Goal: Task Accomplishment & Management: Manage account settings

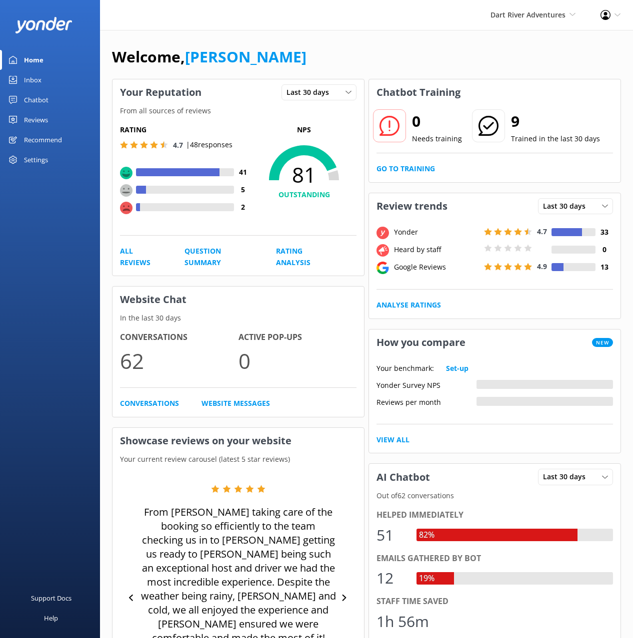
click at [34, 103] on div "Chatbot" at bounding box center [36, 100] width 24 height 20
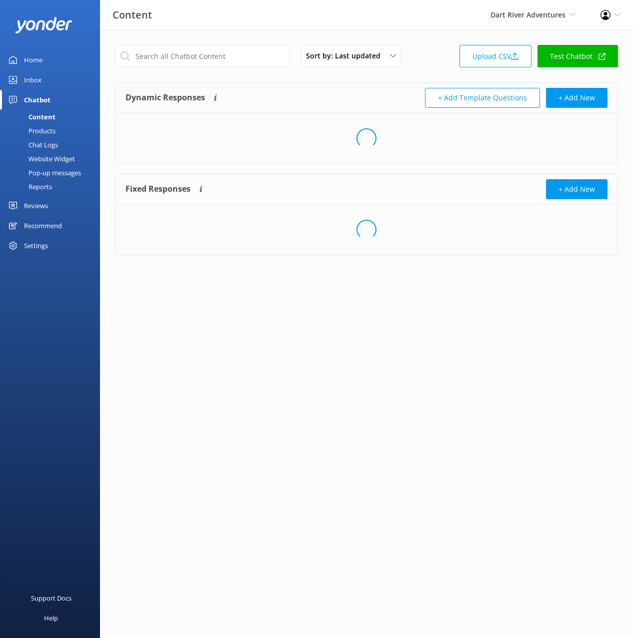
click at [262, 84] on div "Dynamic Responses The chatbot will generate a response based on the content inf…" at bounding box center [366, 98] width 502 height 30
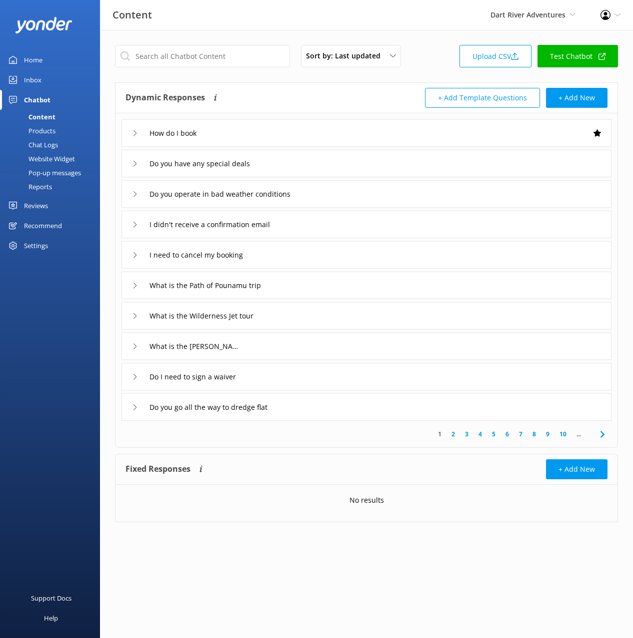
click at [286, 98] on div "Dynamic Responses The chatbot will generate a response based on the content inf…" at bounding box center [245, 98] width 241 height 20
click at [359, 97] on div "Dynamic Responses The chatbot will generate a response based on the content inf…" at bounding box center [245, 98] width 241 height 20
click at [401, 176] on div "Do you have any special deals" at bounding box center [366, 163] width 490 height 27
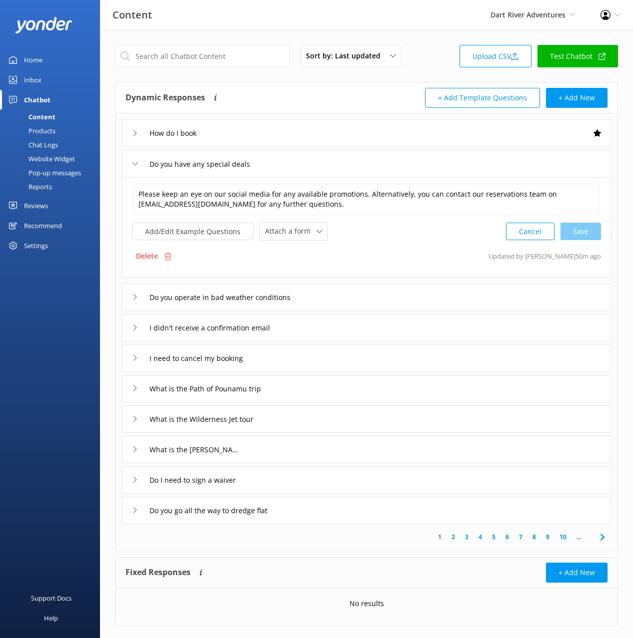
click at [400, 172] on div "Do you have any special deals" at bounding box center [366, 163] width 490 height 27
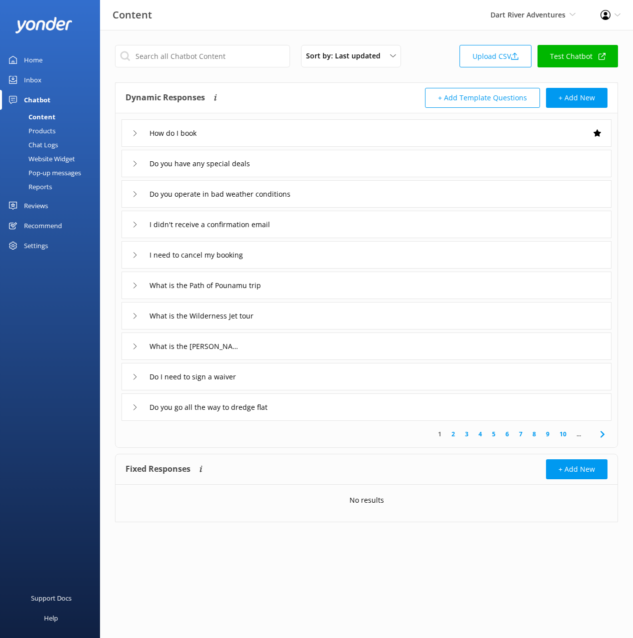
click at [344, 214] on div "I didn't receive a confirmation email" at bounding box center [366, 224] width 490 height 27
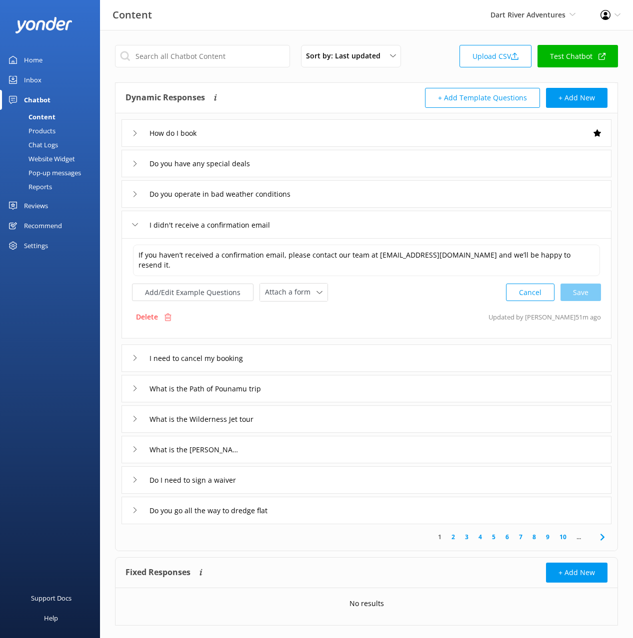
click at [332, 345] on div "I need to cancel my booking" at bounding box center [366, 358] width 490 height 27
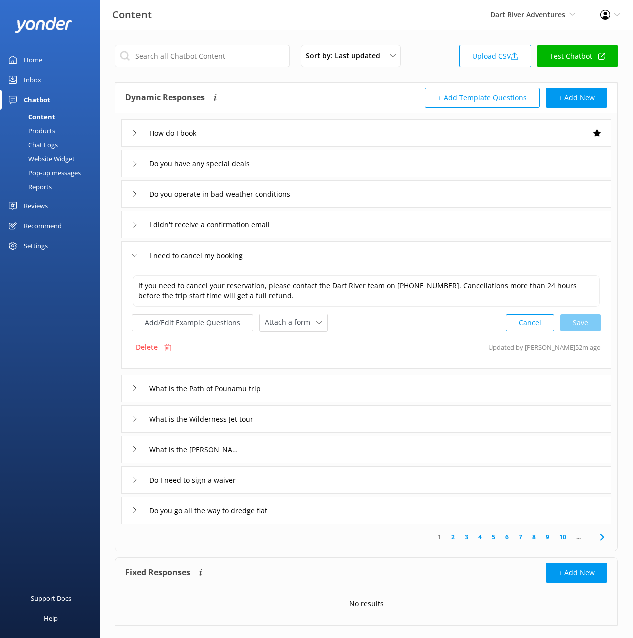
click at [413, 61] on div "Sort by: Last updated Title (A-Z) Last updated Upload CSV Test Chatbot" at bounding box center [366, 59] width 503 height 28
click at [346, 256] on div "I need to cancel my booking" at bounding box center [366, 254] width 490 height 27
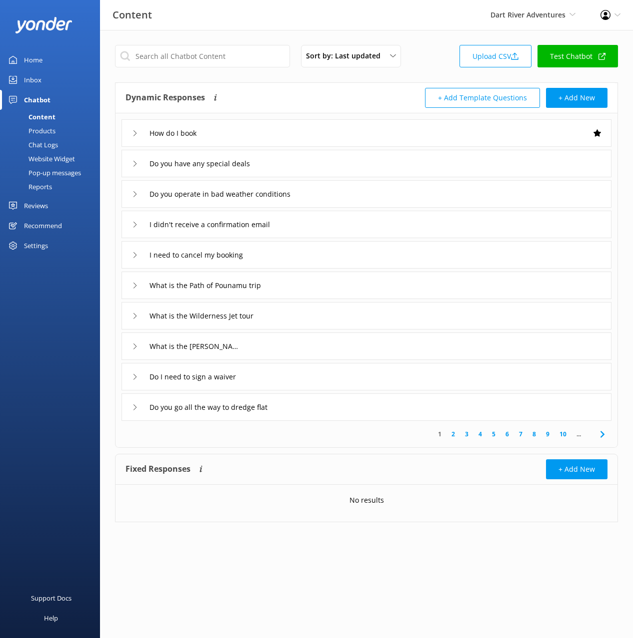
click at [365, 91] on div "Dynamic Responses The chatbot will generate a response based on the content inf…" at bounding box center [245, 98] width 241 height 20
click at [415, 63] on div "Sort by: Last updated Title (A-Z) Last updated Upload CSV Test Chatbot" at bounding box center [366, 59] width 503 height 28
click at [410, 33] on div "Sort by: Last updated Title (A-Z) Last updated Upload CSV Test Chatbot Dynamic …" at bounding box center [366, 291] width 533 height 523
click at [421, 52] on div "Sort by: Last updated Title (A-Z) Last updated Upload CSV Test Chatbot" at bounding box center [366, 59] width 503 height 28
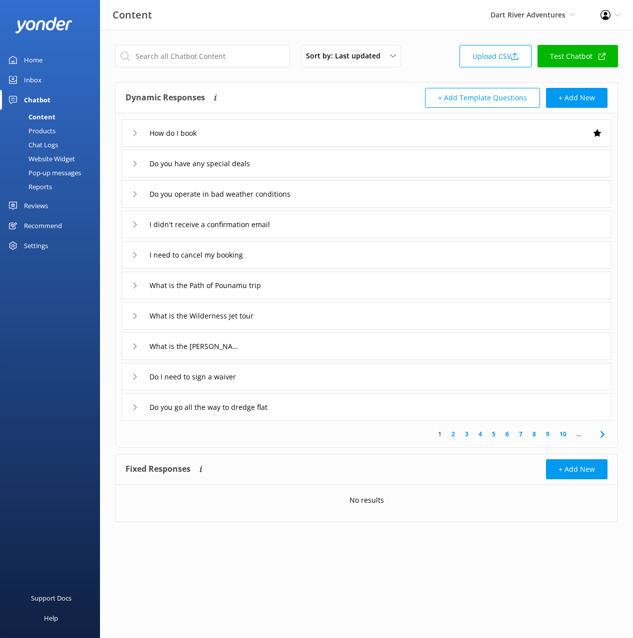
drag, startPoint x: 304, startPoint y: 429, endPoint x: 307, endPoint y: 415, distance: 14.3
click at [304, 428] on div "1 2 3 4 5 6 7 8 9 10 ..." at bounding box center [366, 434] width 498 height 26
click at [309, 412] on div "Do you go all the way to dredge flat" at bounding box center [366, 407] width 490 height 27
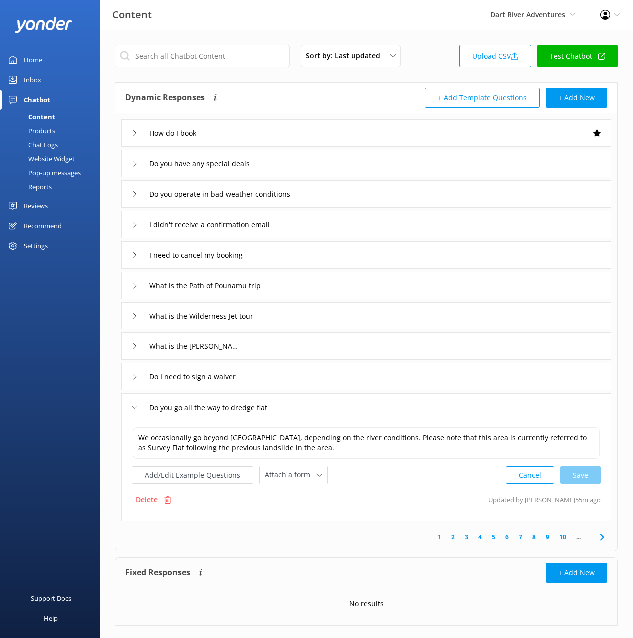
click at [52, 132] on div "Products" at bounding box center [30, 131] width 49 height 14
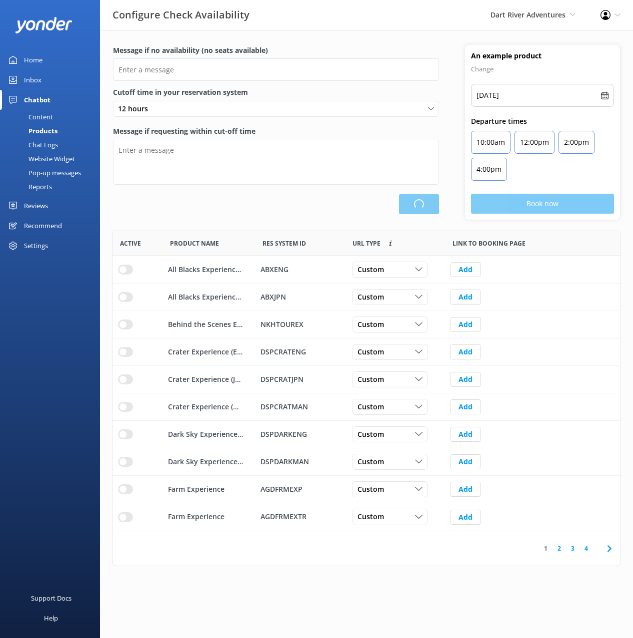
scroll to position [300, 508]
type input "There are no seats available, please check an alternative day"
type textarea "Our online booking system closes {hours} prior to departure. Please contact us …"
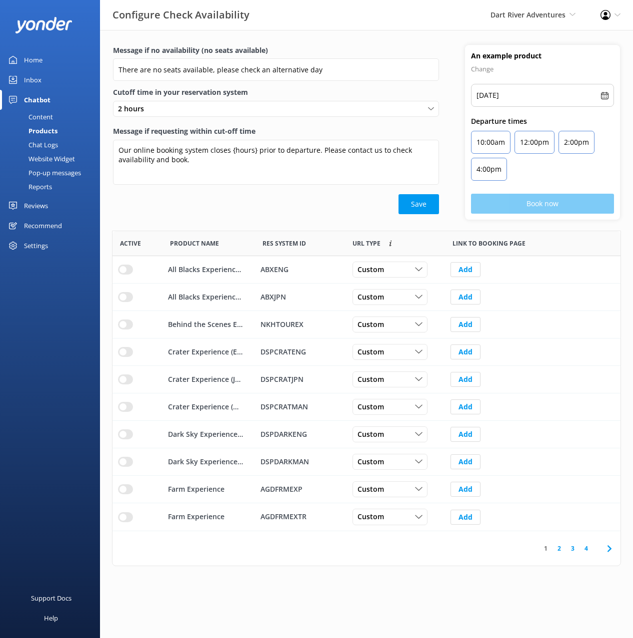
click at [262, 199] on div "Save" at bounding box center [276, 204] width 326 height 20
click at [249, 215] on div "Message if no availability (no seats available) There are no seats available, p…" at bounding box center [276, 132] width 352 height 175
click at [35, 139] on div "Chat Logs" at bounding box center [32, 145] width 52 height 14
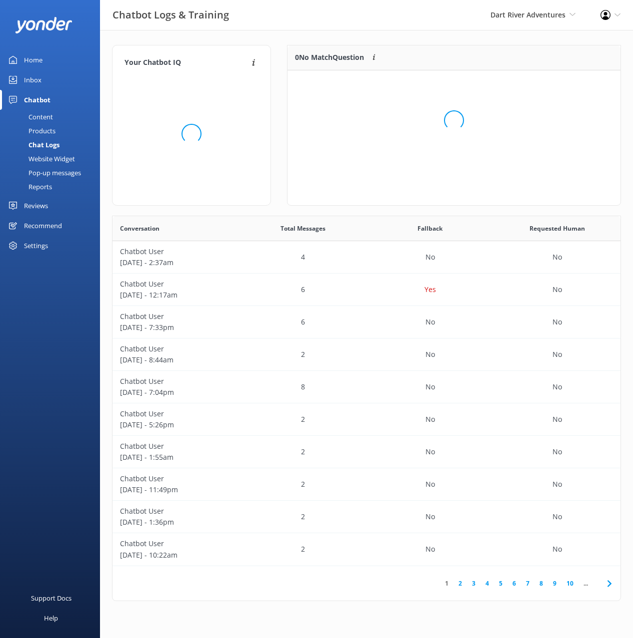
scroll to position [350, 508]
click at [37, 162] on div "Website Widget" at bounding box center [40, 159] width 69 height 14
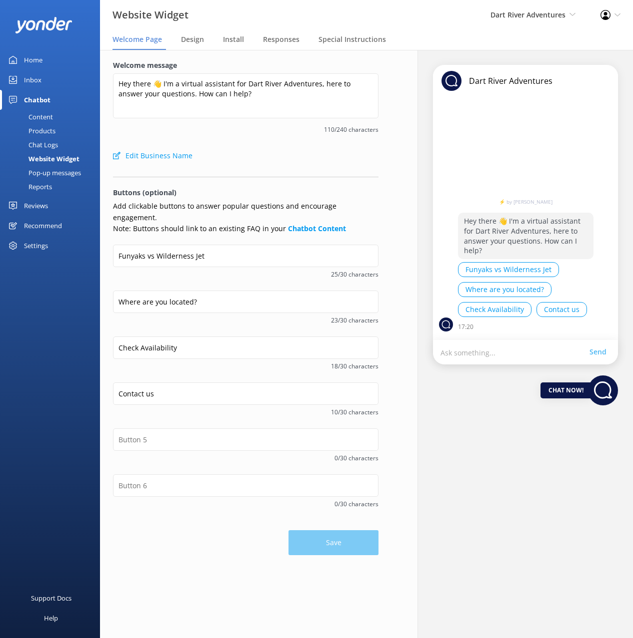
drag, startPoint x: 301, startPoint y: 170, endPoint x: 299, endPoint y: 175, distance: 6.0
click at [301, 170] on form "Welcome message Hey there 👋 I'm a virtual assistant for Dart River Adventures, …" at bounding box center [245, 308] width 265 height 496
drag, startPoint x: 313, startPoint y: 169, endPoint x: 345, endPoint y: 152, distance: 36.2
click at [313, 169] on form "Welcome message Hey there 👋 I'm a virtual assistant for Dart River Adventures, …" at bounding box center [245, 308] width 265 height 496
click at [261, 141] on div "Welcome message Hey there 👋 I'm a virtual assistant for Dart River Adventures, …" at bounding box center [245, 103] width 265 height 86
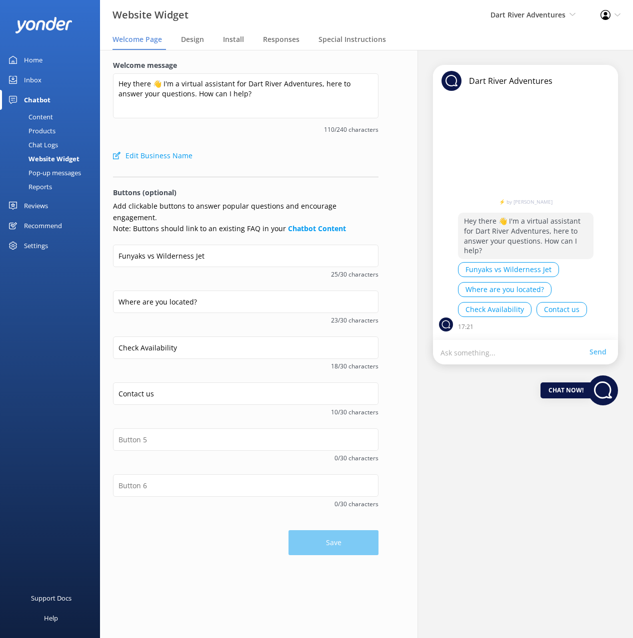
drag, startPoint x: 34, startPoint y: 281, endPoint x: 35, endPoint y: 243, distance: 38.5
click at [35, 278] on div "Home Inbox Chatbot Content Products Chat Logs Website Widget Pop-up messages Re…" at bounding box center [50, 159] width 100 height 319
click at [35, 241] on div "Settings" at bounding box center [36, 246] width 24 height 20
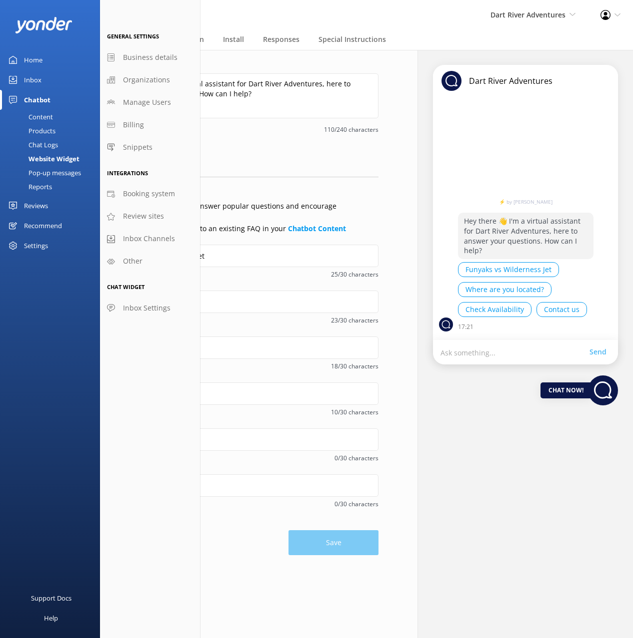
drag, startPoint x: 267, startPoint y: 170, endPoint x: 44, endPoint y: 90, distance: 236.6
click at [267, 170] on form "Welcome message Hey there 👋 I'm a virtual assistant for Dart River Adventures, …" at bounding box center [245, 308] width 265 height 496
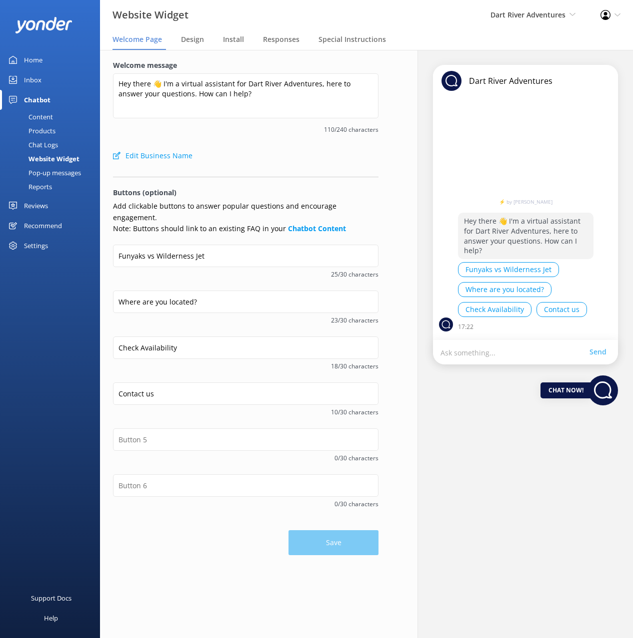
click at [32, 55] on div "Home" at bounding box center [33, 60] width 18 height 20
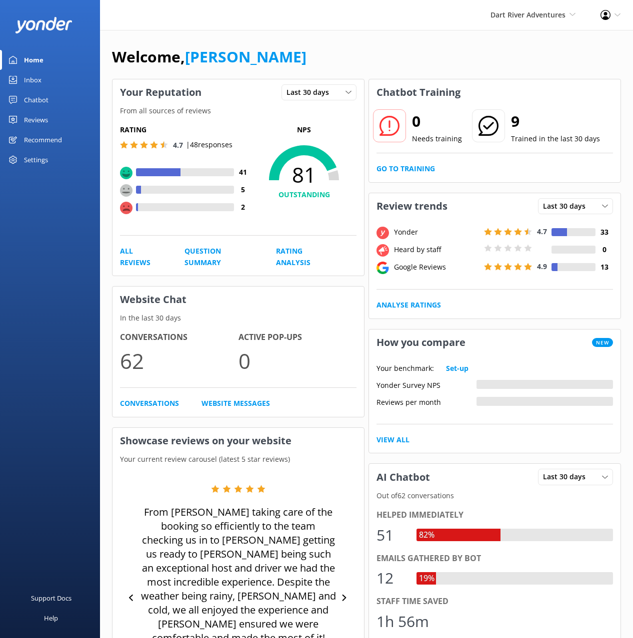
click at [283, 59] on div "Welcome, [PERSON_NAME]" at bounding box center [366, 62] width 509 height 34
click at [29, 80] on div "Inbox" at bounding box center [32, 80] width 17 height 20
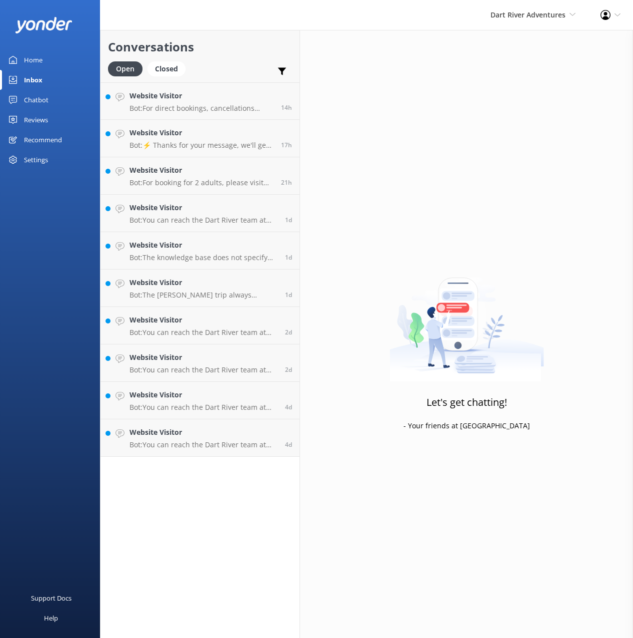
click at [231, 54] on h2 "Conversations" at bounding box center [200, 46] width 184 height 19
click at [227, 52] on h2 "Conversations" at bounding box center [200, 46] width 184 height 19
click at [226, 65] on div "Open Closed Important Converted Assigned to me Unassigned" at bounding box center [200, 73] width 184 height 24
click at [230, 94] on h4 "Website Visitor" at bounding box center [201, 95] width 144 height 11
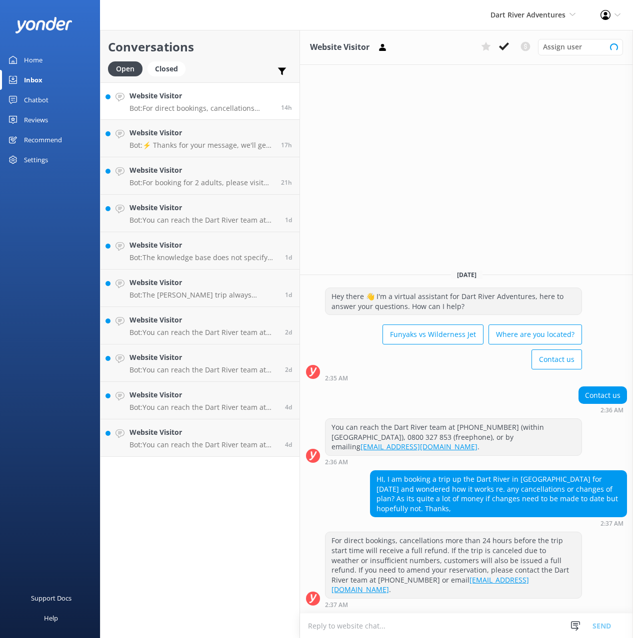
click at [225, 59] on div "Conversations Open Closed Important Converted Assigned to me Unassigned" at bounding box center [199, 56] width 199 height 52
click at [245, 66] on div "Open Closed Important Converted Assigned to me Unassigned" at bounding box center [200, 73] width 184 height 24
click at [220, 136] on h4 "Website Visitor" at bounding box center [201, 132] width 144 height 11
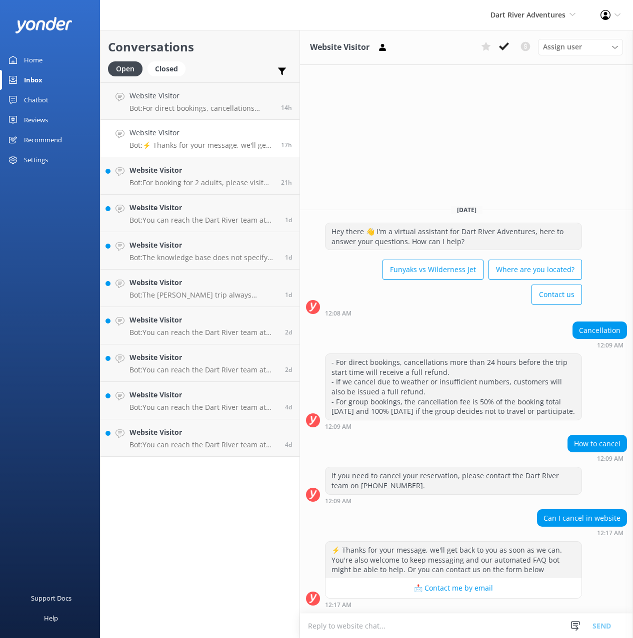
click at [222, 35] on div "Conversations Open Closed Important Converted Assigned to me Unassigned" at bounding box center [199, 56] width 199 height 52
click at [442, 147] on div "Website Visitor Assign user [PERSON_NAME] [PERSON_NAME] [PERSON_NAME] [PERSON_N…" at bounding box center [466, 334] width 333 height 609
click at [252, 58] on div "Conversations Open Closed Important Converted Assigned to me Unassigned" at bounding box center [199, 56] width 199 height 52
drag, startPoint x: 407, startPoint y: 129, endPoint x: 317, endPoint y: 161, distance: 95.4
click at [406, 129] on div "Website Visitor Assign user [PERSON_NAME] [PERSON_NAME] [PERSON_NAME] [PERSON_N…" at bounding box center [466, 334] width 333 height 609
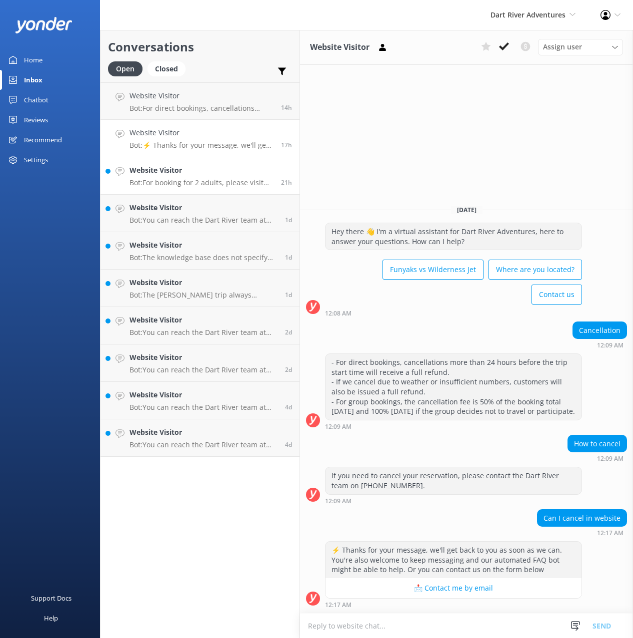
click at [215, 173] on h4 "Website Visitor" at bounding box center [201, 170] width 144 height 11
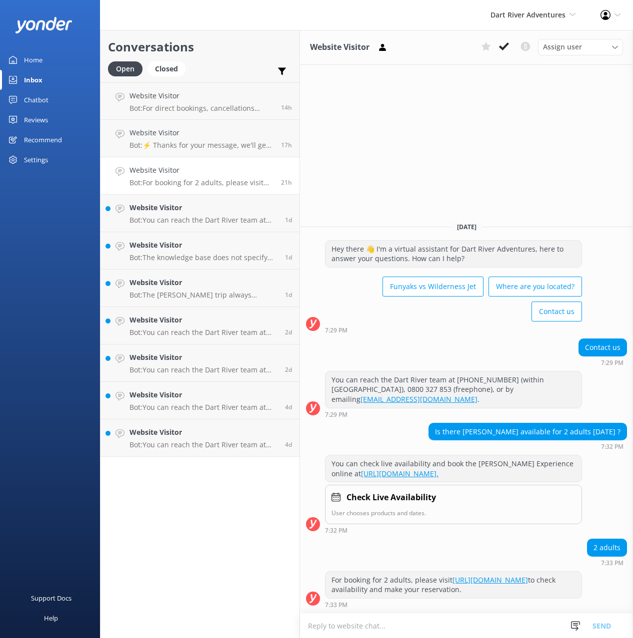
click at [234, 44] on h2 "Conversations" at bounding box center [200, 46] width 184 height 19
click at [513, 164] on div "Website Visitor Assign user [PERSON_NAME] [PERSON_NAME] [PERSON_NAME] [PERSON_N…" at bounding box center [466, 334] width 333 height 609
click at [206, 222] on p "Bot: You can reach the Dart River team at [PHONE_NUMBER] (within [GEOGRAPHIC_DA…" at bounding box center [203, 220] width 148 height 9
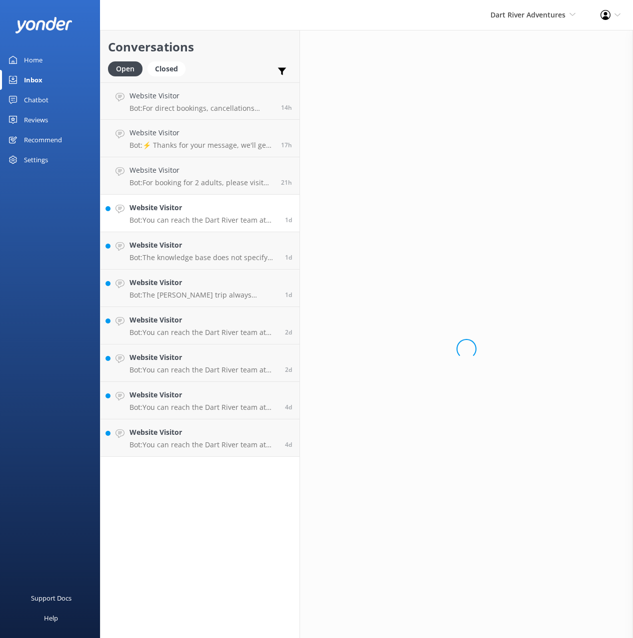
click at [386, 191] on div "Loading.." at bounding box center [466, 349] width 333 height 638
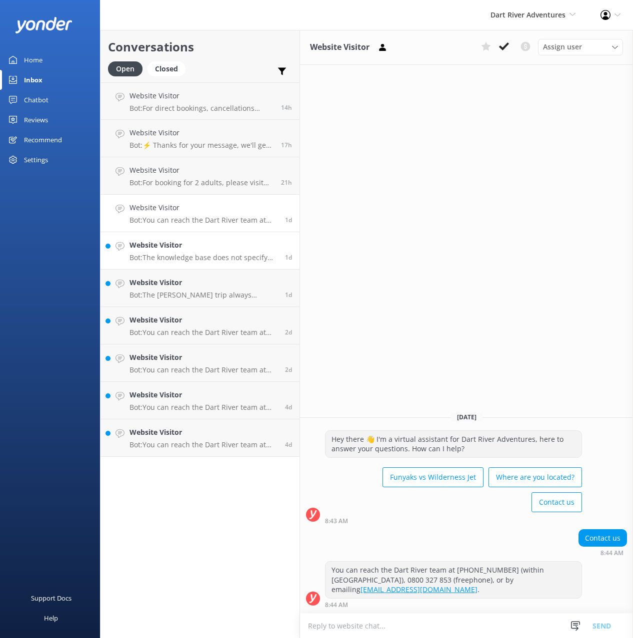
click at [186, 244] on h4 "Website Visitor" at bounding box center [203, 245] width 148 height 11
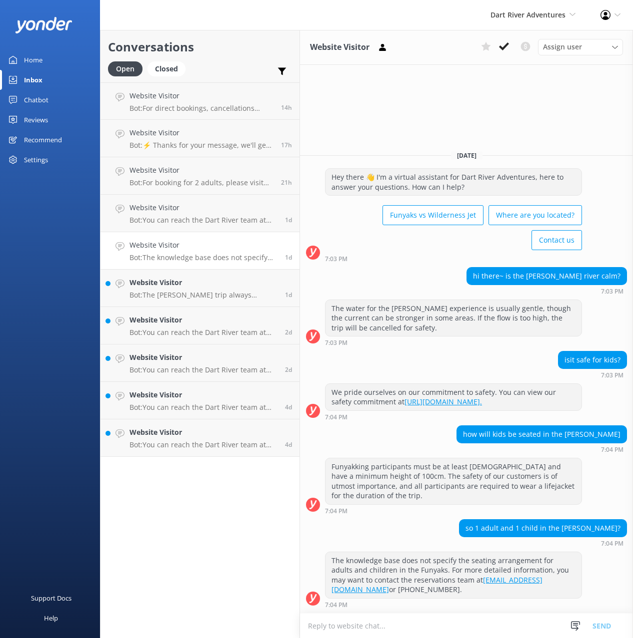
click at [372, 179] on div "[DATE] Hey there 👋 I'm a virtual assistant for Dart River Adventures, here to a…" at bounding box center [466, 377] width 333 height 471
click at [409, 267] on div "Hey there 👋 I'm a virtual assistant for Dart River Adventures, here to answer y…" at bounding box center [466, 217] width 333 height 99
drag, startPoint x: 391, startPoint y: 155, endPoint x: 334, endPoint y: 283, distance: 140.3
click at [390, 155] on div "Website Visitor Assign user [PERSON_NAME] [PERSON_NAME] [PERSON_NAME] [PERSON_N…" at bounding box center [466, 334] width 333 height 609
click at [56, 272] on div "Home Inbox Chatbot Content Products Chat Logs Website Widget Pop-up messages Re…" at bounding box center [50, 159] width 100 height 319
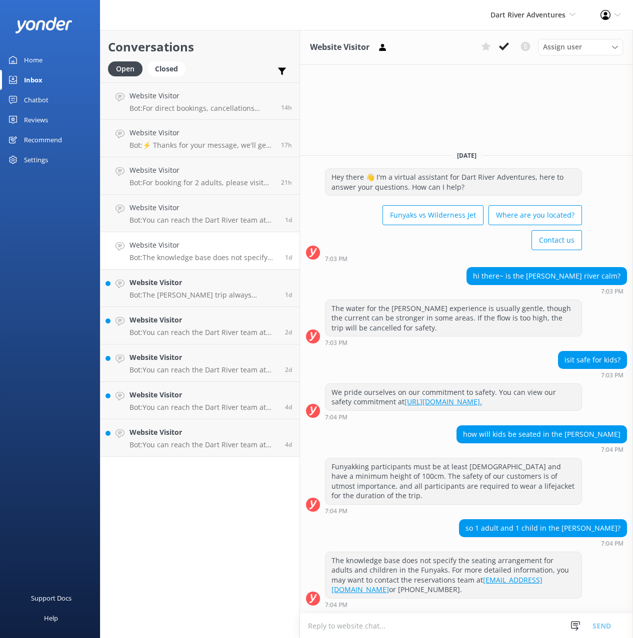
click at [335, 116] on div "Website Visitor Assign user [PERSON_NAME] [PERSON_NAME] [PERSON_NAME] [PERSON_N…" at bounding box center [466, 334] width 333 height 609
click at [213, 54] on h2 "Conversations" at bounding box center [200, 46] width 184 height 19
click at [430, 108] on div "Website Visitor Assign user [PERSON_NAME] [PERSON_NAME] [PERSON_NAME] [PERSON_N…" at bounding box center [466, 334] width 333 height 609
click at [246, 53] on h2 "Conversations" at bounding box center [200, 46] width 184 height 19
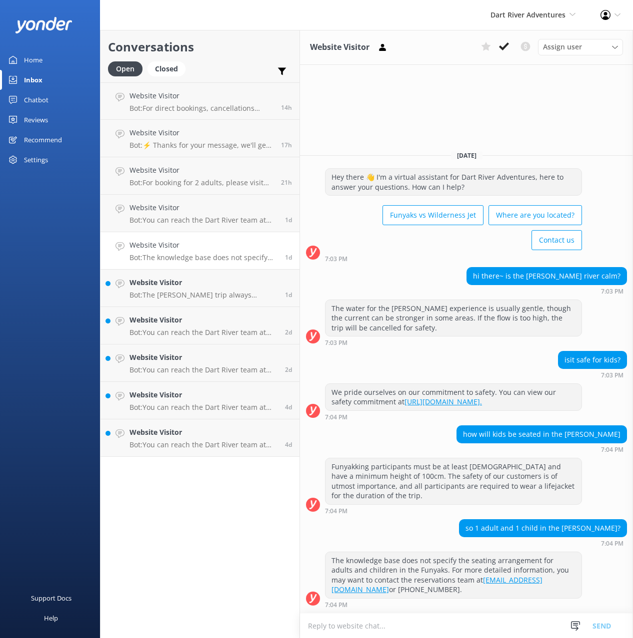
drag, startPoint x: 370, startPoint y: 113, endPoint x: 360, endPoint y: 108, distance: 11.4
click at [370, 113] on div "Website Visitor Assign user [PERSON_NAME] [PERSON_NAME] [PERSON_NAME] [PERSON_N…" at bounding box center [466, 334] width 333 height 609
drag, startPoint x: 246, startPoint y: 61, endPoint x: 259, endPoint y: 66, distance: 13.9
click at [246, 61] on div "Conversations Open Closed Important Converted Assigned to me Unassigned" at bounding box center [199, 56] width 199 height 52
click at [150, 73] on div "Closed" at bounding box center [166, 68] width 38 height 15
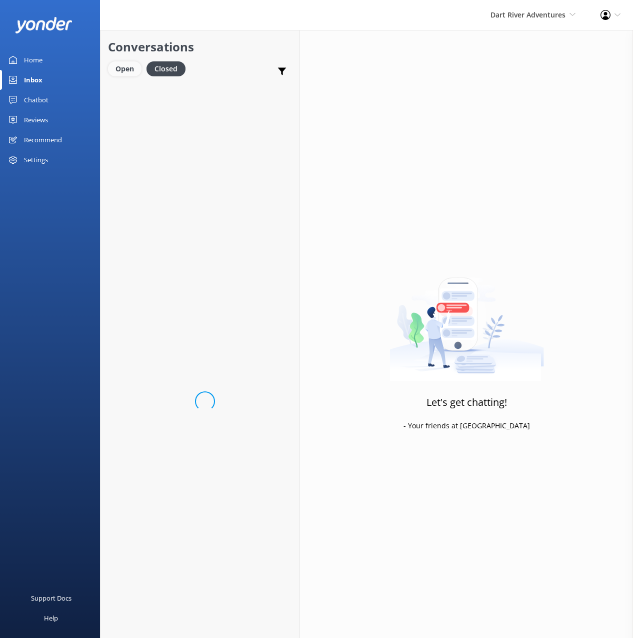
click at [129, 67] on div "Open" at bounding box center [124, 68] width 33 height 15
click at [262, 58] on div "Conversations Open Closed Important Converted Assigned to me Unassigned" at bounding box center [199, 56] width 199 height 52
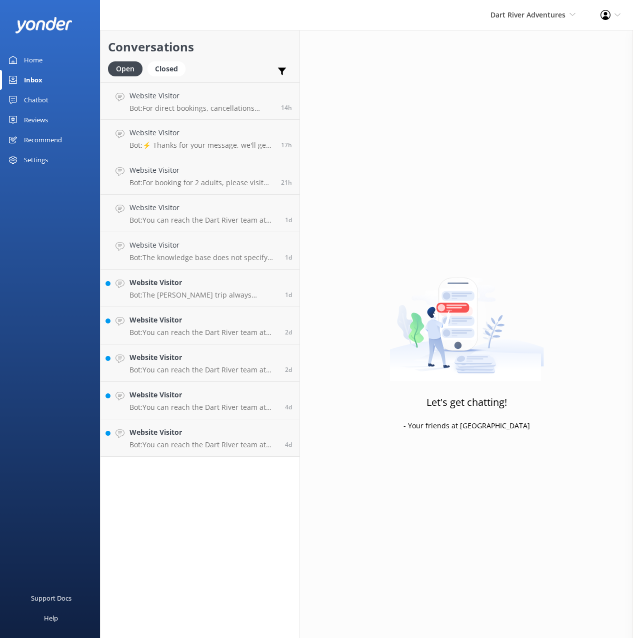
drag, startPoint x: 236, startPoint y: 61, endPoint x: 228, endPoint y: 64, distance: 8.4
click at [236, 61] on div "Open Closed Important Converted Assigned to me Unassigned" at bounding box center [200, 73] width 184 height 24
click at [40, 98] on div "Chatbot" at bounding box center [36, 100] width 24 height 20
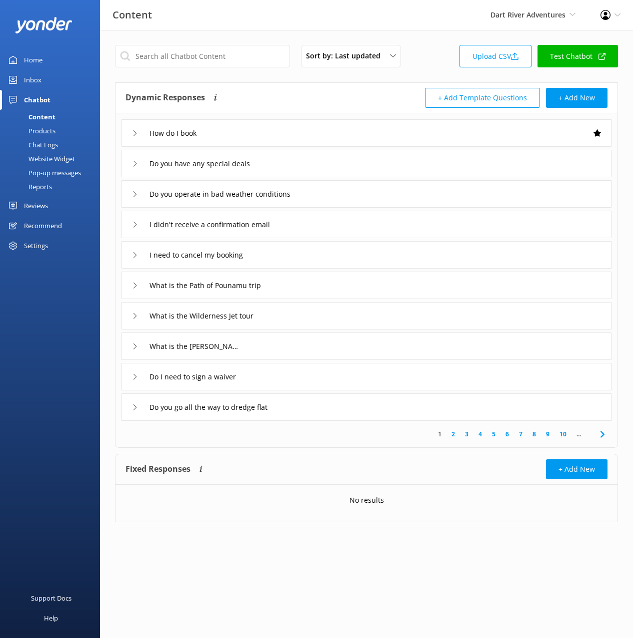
click at [243, 83] on div "Dynamic Responses The chatbot will generate a response based on the content inf…" at bounding box center [366, 98] width 502 height 30
click at [278, 91] on div "Dynamic Responses The chatbot will generate a response based on the content inf…" at bounding box center [245, 98] width 241 height 20
click at [326, 92] on div "Dynamic Responses The chatbot will generate a response based on the content inf…" at bounding box center [245, 98] width 241 height 20
click at [383, 90] on div "+ Add Template Questions + Add New" at bounding box center [486, 98] width 241 height 20
click at [376, 101] on div "+ Add Template Questions + Add New" at bounding box center [486, 98] width 241 height 20
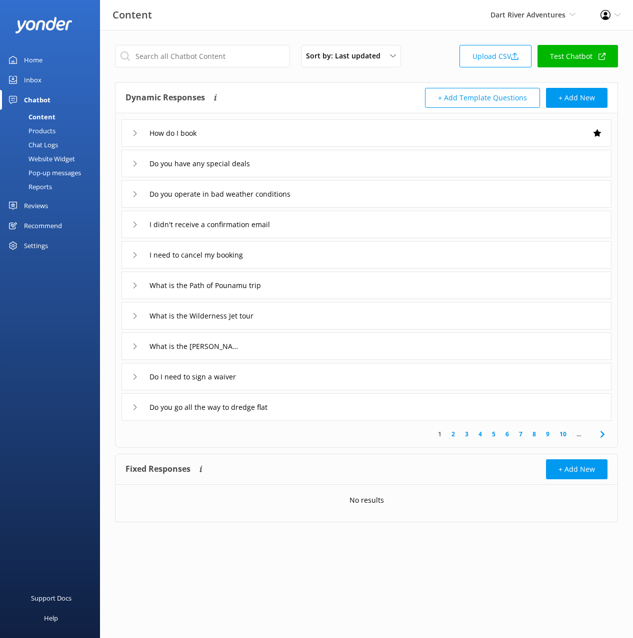
click at [438, 46] on div "Sort by: Last updated Title (A-Z) Last updated Upload CSV Test Chatbot" at bounding box center [366, 59] width 503 height 28
click at [462, 157] on div "Do you have any special deals" at bounding box center [366, 163] width 490 height 27
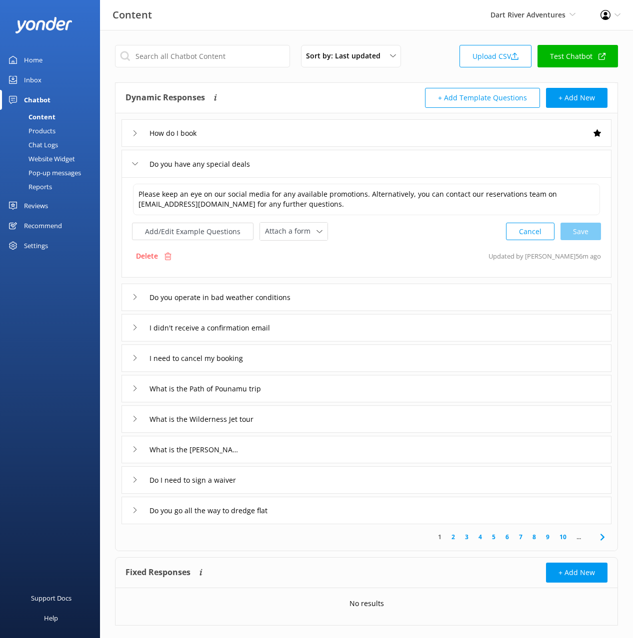
click at [462, 157] on div "Do you have any special deals" at bounding box center [366, 163] width 490 height 27
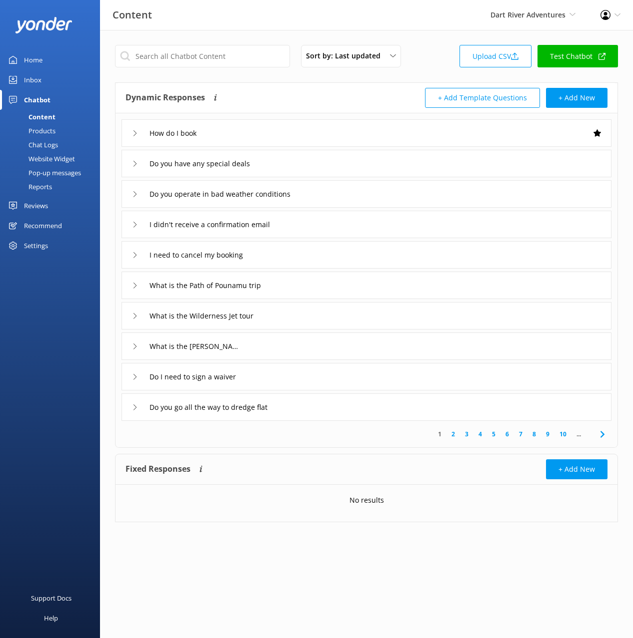
click at [518, 296] on div "What is the Path of Pounamu trip" at bounding box center [366, 285] width 490 height 27
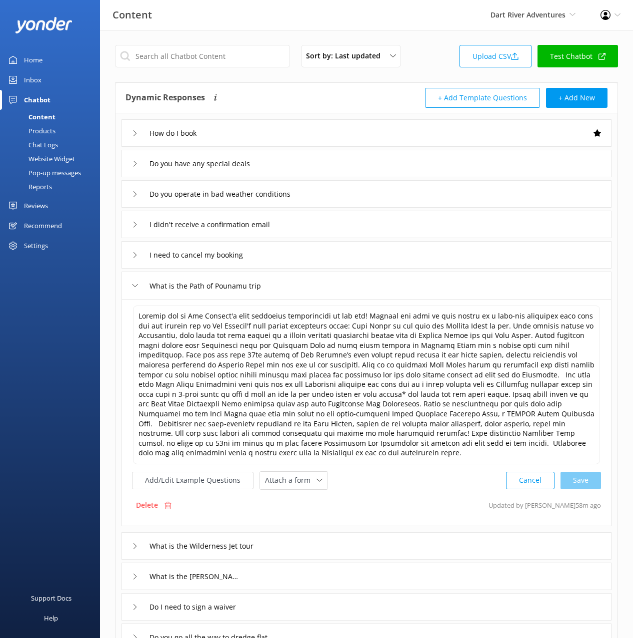
click at [520, 291] on div "What is the Path of Pounamu trip" at bounding box center [366, 285] width 490 height 27
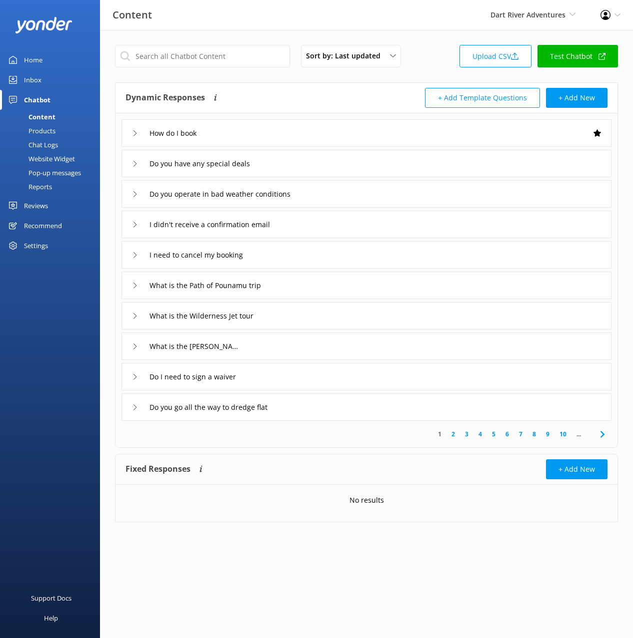
click at [406, 19] on div "Content Dart River Adventures Black Cat Cruises [GEOGRAPHIC_DATA] [GEOGRAPHIC_D…" at bounding box center [316, 15] width 633 height 30
drag, startPoint x: 429, startPoint y: 38, endPoint x: 465, endPoint y: 16, distance: 42.2
click at [429, 38] on div "Sort by: Last updated Title (A-Z) Last updated Upload CSV Test Chatbot Dynamic …" at bounding box center [366, 291] width 533 height 523
drag, startPoint x: 421, startPoint y: 72, endPoint x: 415, endPoint y: 62, distance: 11.9
click at [421, 72] on div "Sort by: Last updated Title (A-Z) Last updated Upload CSV Test Chatbot" at bounding box center [366, 59] width 503 height 28
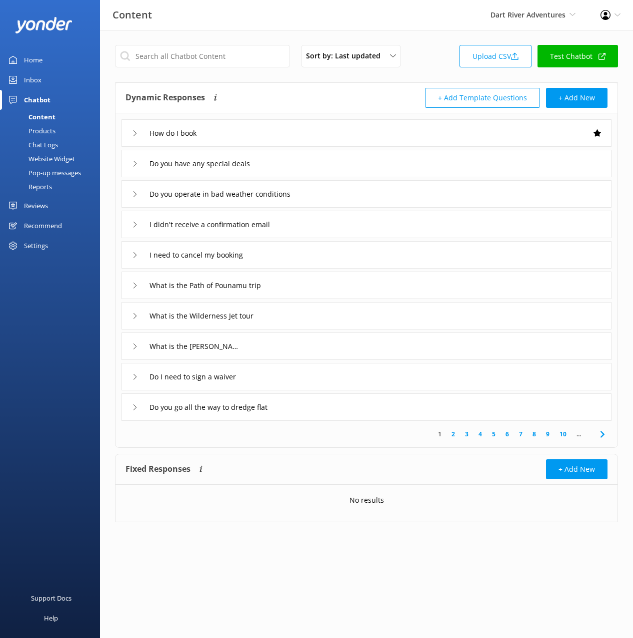
click at [402, 31] on div "Sort by: Last updated Title (A-Z) Last updated Upload CSV Test Chatbot Dynamic …" at bounding box center [366, 291] width 533 height 523
drag, startPoint x: 209, startPoint y: 28, endPoint x: 203, endPoint y: 32, distance: 6.9
click at [208, 29] on div "Content Dart River Adventures Black Cat Cruises [GEOGRAPHIC_DATA] [GEOGRAPHIC_D…" at bounding box center [316, 15] width 633 height 30
drag, startPoint x: 49, startPoint y: 131, endPoint x: 57, endPoint y: 131, distance: 7.5
click at [49, 131] on div "Products" at bounding box center [30, 131] width 49 height 14
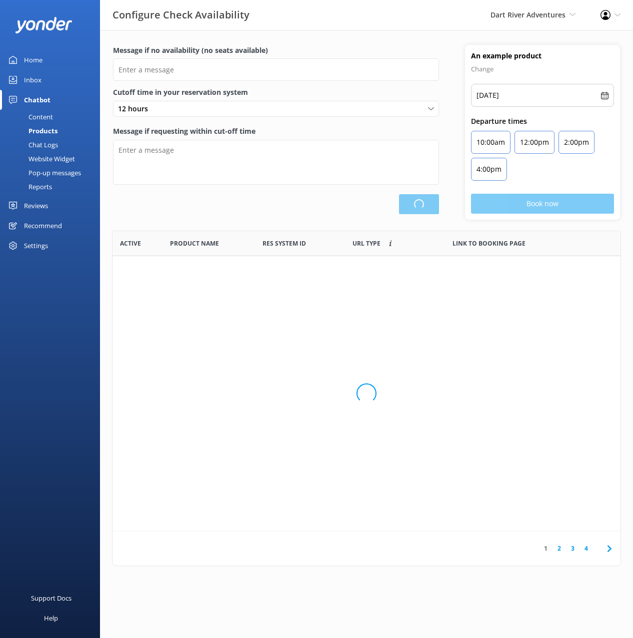
scroll to position [300, 508]
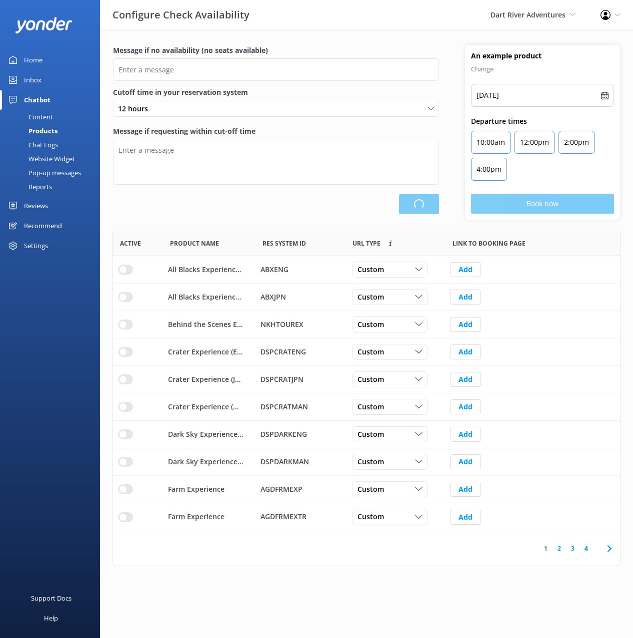
type input "There are no seats available, please check an alternative day"
type textarea "Our online booking system closes {hours} prior to departure. Please contact us …"
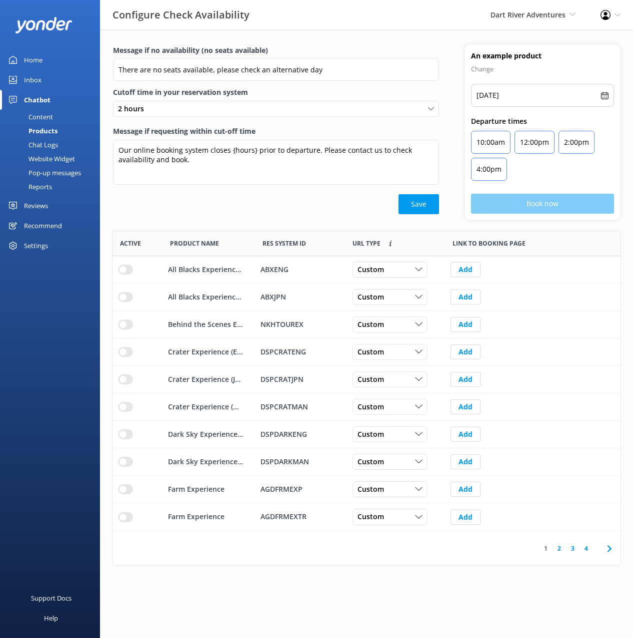
click at [275, 213] on div "Save" at bounding box center [276, 204] width 326 height 20
click at [45, 144] on div "Chat Logs" at bounding box center [32, 145] width 52 height 14
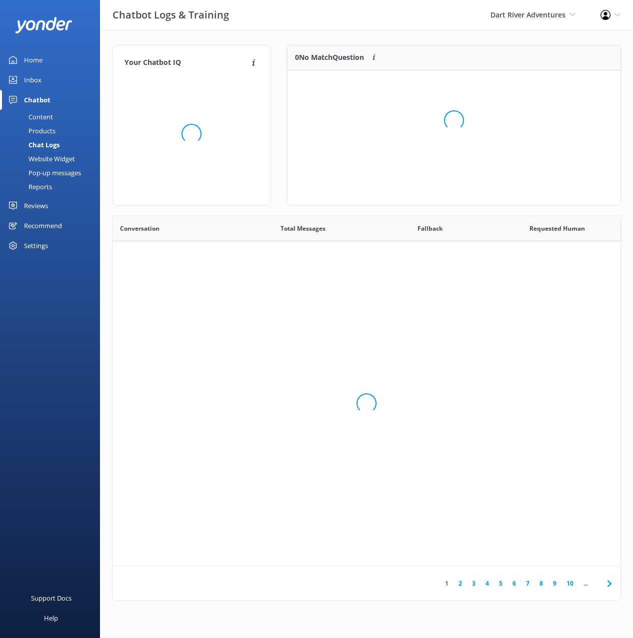
scroll to position [350, 508]
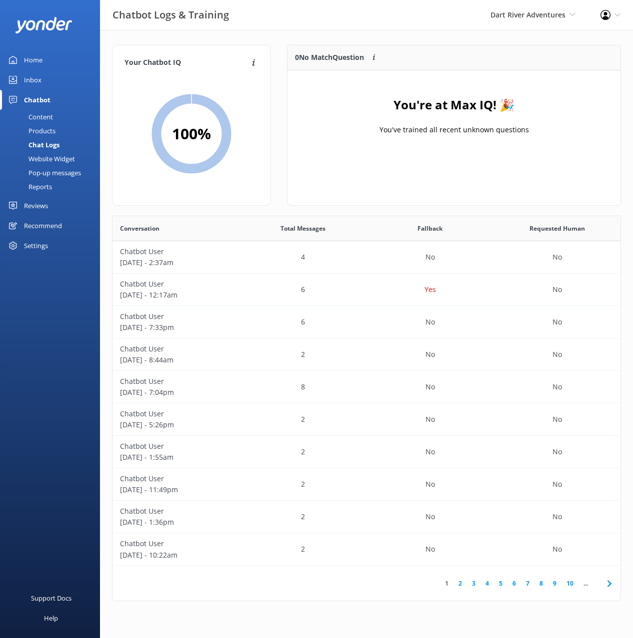
click at [45, 159] on div "Website Widget" at bounding box center [40, 159] width 69 height 14
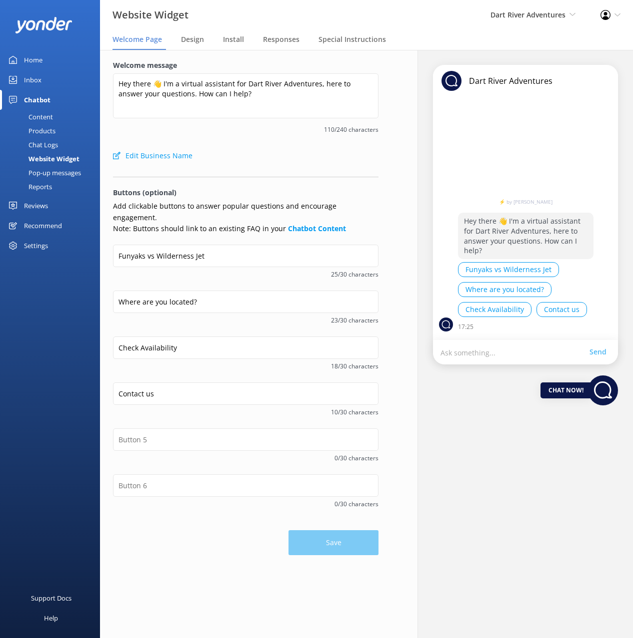
click at [241, 163] on div "Edit Business Name" at bounding box center [245, 156] width 265 height 20
click at [198, 33] on div "Design" at bounding box center [194, 40] width 27 height 20
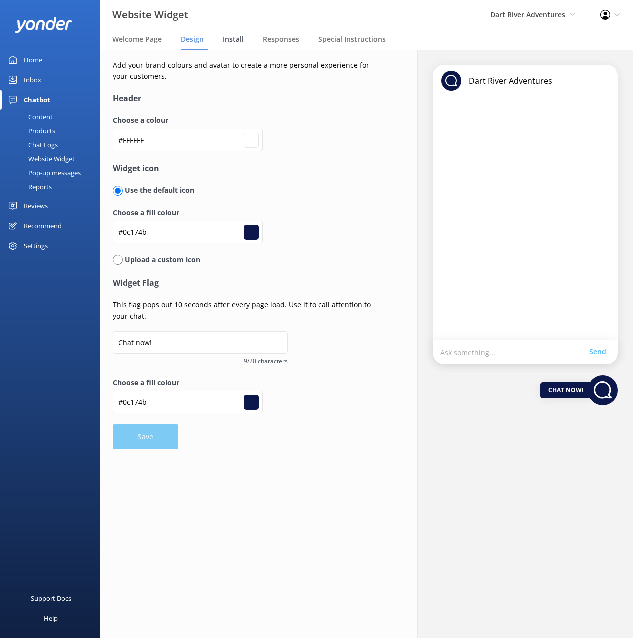
click at [236, 44] on div "Install" at bounding box center [235, 40] width 25 height 20
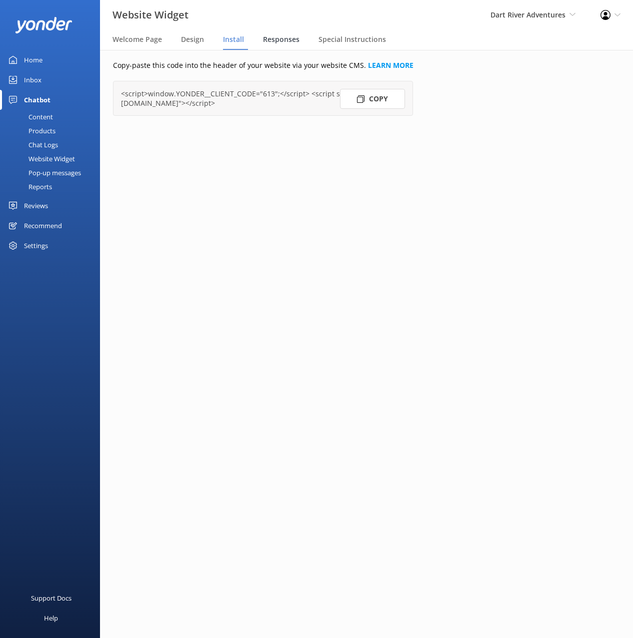
click at [266, 39] on span "Responses" at bounding box center [281, 39] width 36 height 10
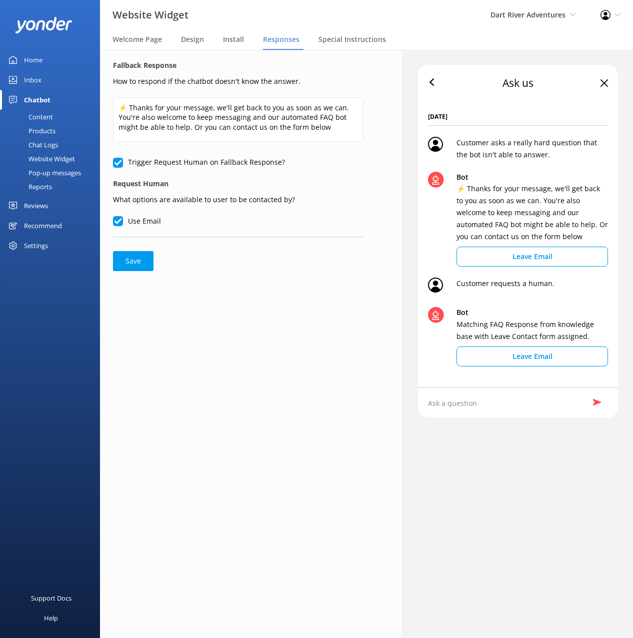
click at [299, 268] on form "Fallback Response How to respond if the chatbot doesn't know the answer. ⚡ Than…" at bounding box center [238, 165] width 250 height 211
click at [334, 40] on span "Special Instructions" at bounding box center [351, 39] width 67 height 10
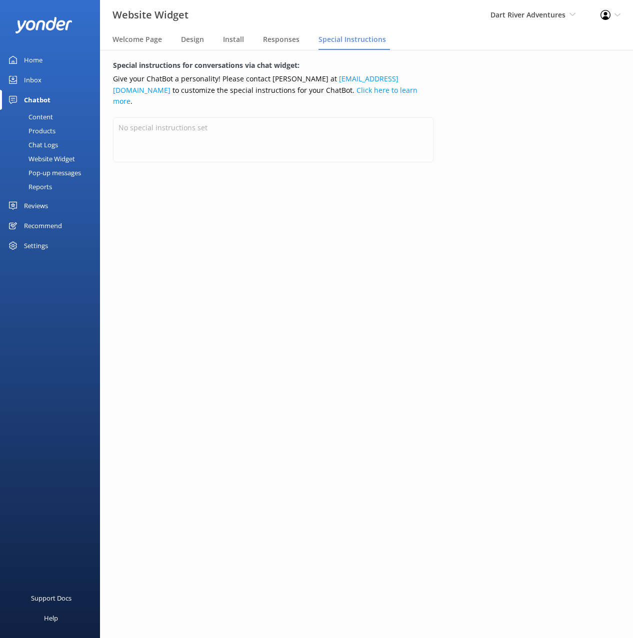
click at [45, 174] on div "Pop-up messages" at bounding box center [43, 173] width 75 height 14
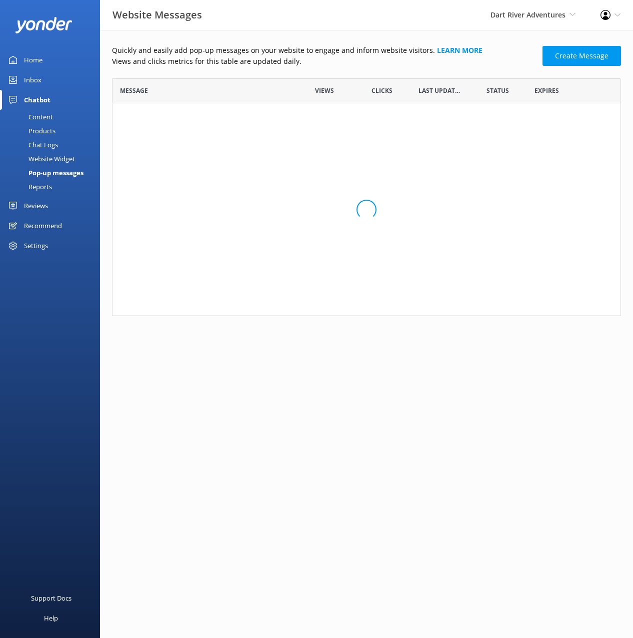
scroll to position [238, 509]
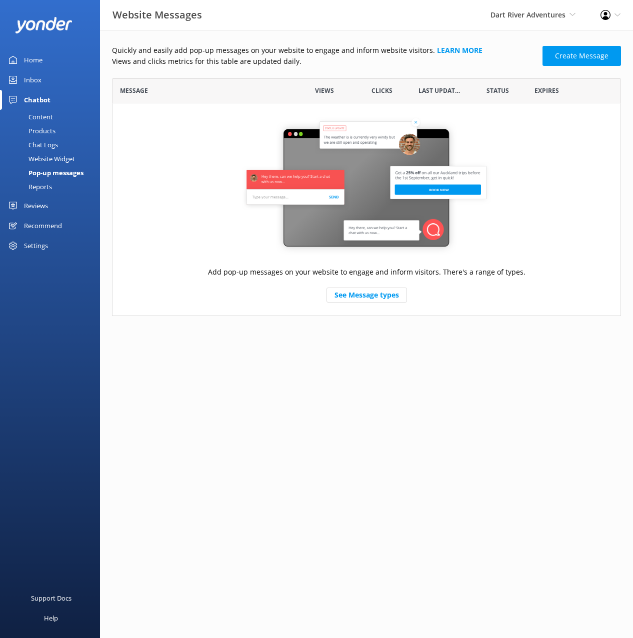
click at [47, 187] on div "Reports" at bounding box center [29, 187] width 46 height 14
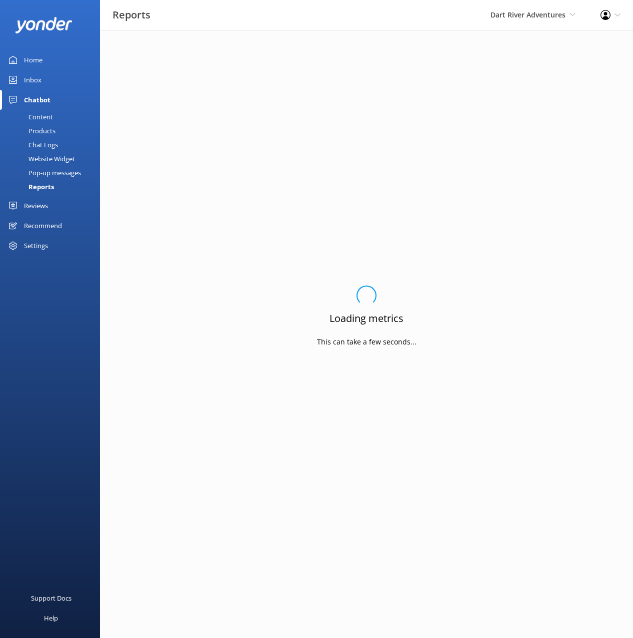
click at [46, 210] on div "Reviews" at bounding box center [36, 206] width 24 height 20
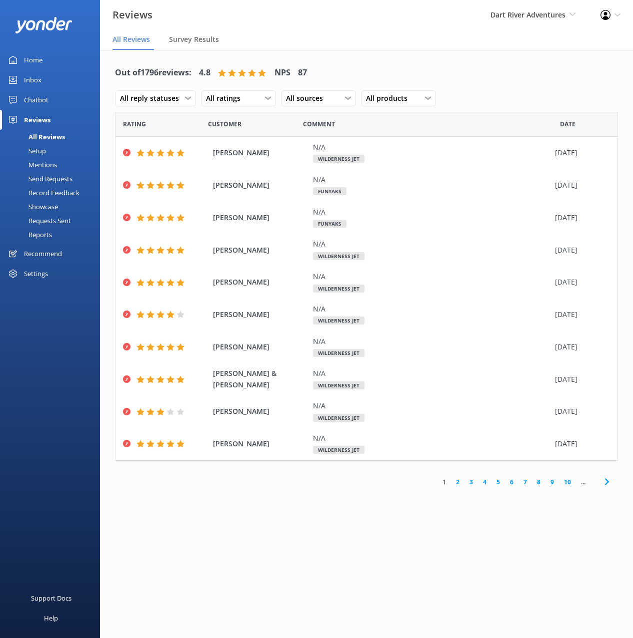
drag, startPoint x: 489, startPoint y: 82, endPoint x: 488, endPoint y: 95, distance: 12.5
click at [489, 82] on div "Out of 1796 reviews: 4.8 NPS 87 All reply statuses All reply statuses Needs a r…" at bounding box center [366, 86] width 503 height 52
drag, startPoint x: 356, startPoint y: 61, endPoint x: 334, endPoint y: 68, distance: 23.2
click at [356, 61] on div "Out of 1796 reviews: 4.8 NPS 87 All reply statuses All reply statuses Needs a r…" at bounding box center [366, 86] width 503 height 52
drag, startPoint x: 491, startPoint y: 85, endPoint x: 475, endPoint y: 79, distance: 16.8
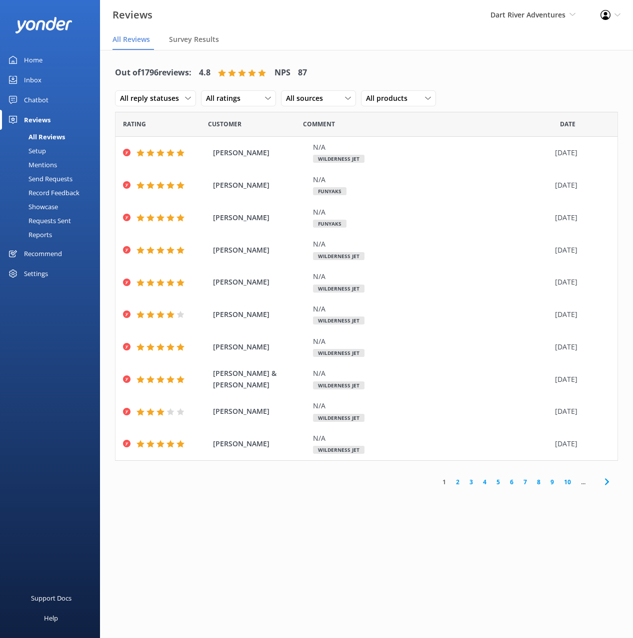
click at [489, 85] on div "Out of 1796 reviews: 4.8 NPS 87 All reply statuses All reply statuses Needs a r…" at bounding box center [366, 86] width 503 height 52
click at [472, 75] on div "Out of 1796 reviews: 4.8 NPS 87 All reply statuses All reply statuses Needs a r…" at bounding box center [366, 86] width 503 height 52
drag, startPoint x: 45, startPoint y: 219, endPoint x: 97, endPoint y: 233, distance: 53.3
click at [45, 219] on div "Requests Sent" at bounding box center [38, 221] width 65 height 14
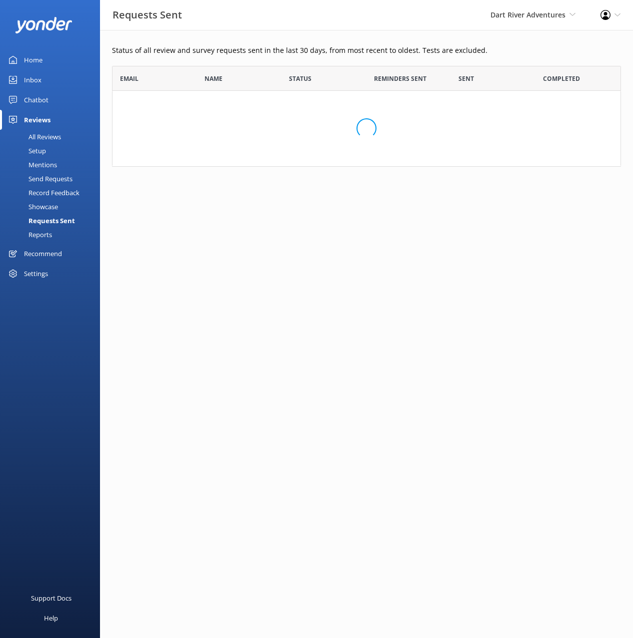
scroll to position [276, 509]
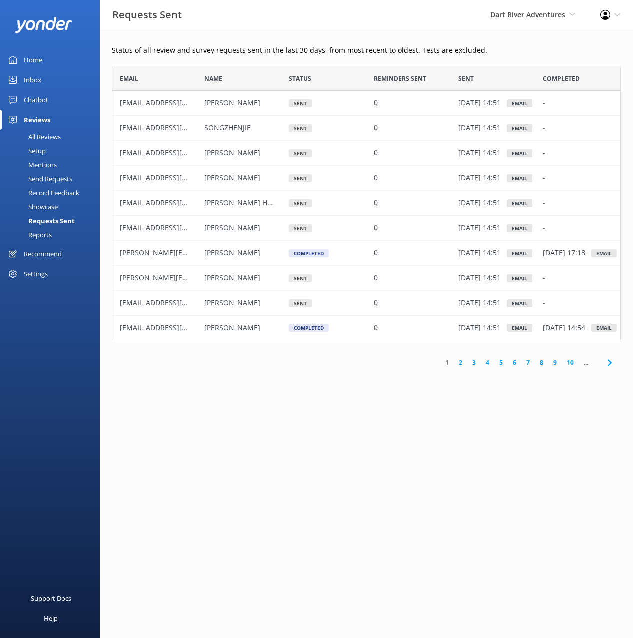
click at [50, 207] on div "Showcase" at bounding box center [32, 207] width 52 height 14
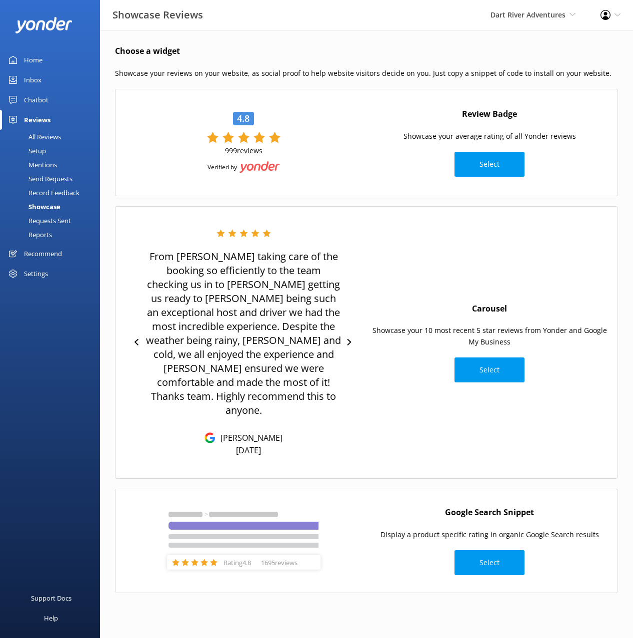
click at [46, 233] on div "Reports" at bounding box center [29, 235] width 46 height 14
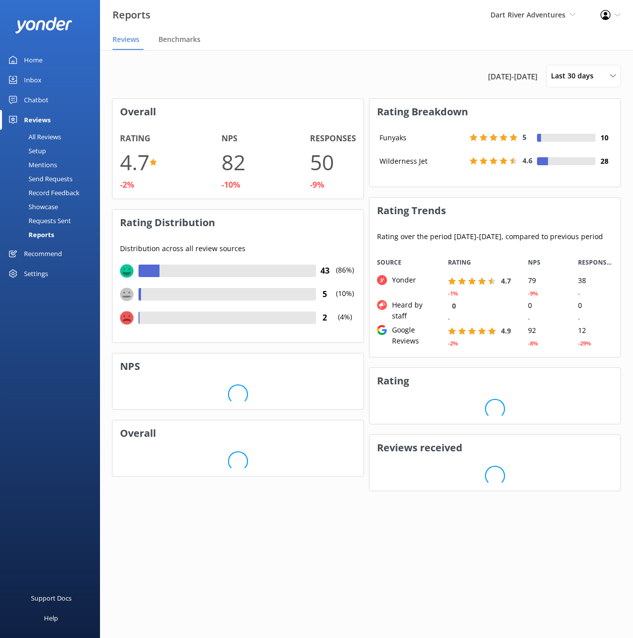
scroll to position [107, 251]
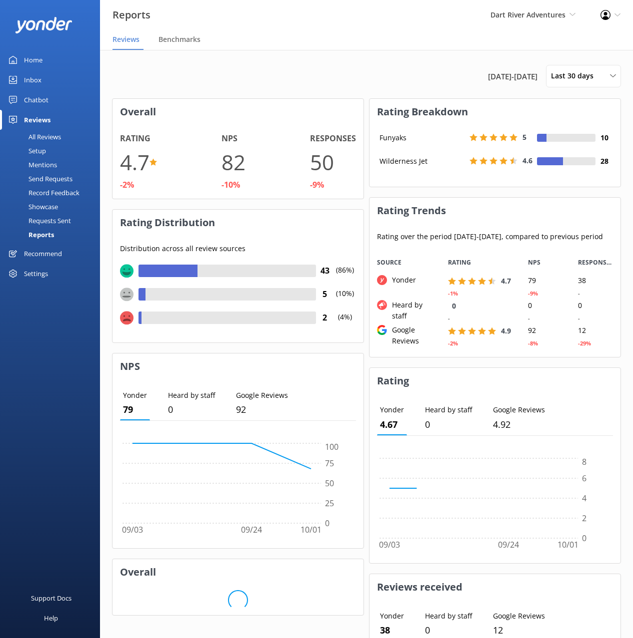
click at [55, 195] on div "Record Feedback" at bounding box center [42, 193] width 73 height 14
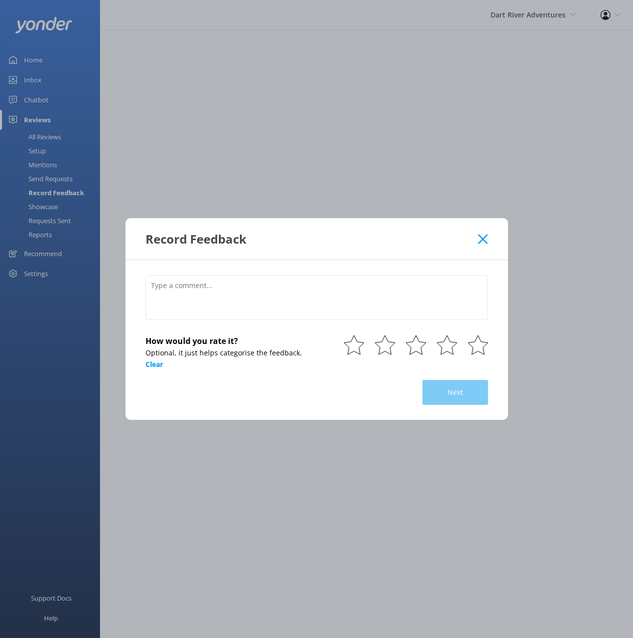
click at [53, 177] on div "Record Feedback How would you rate it? Optional, it just helps categorise the f…" at bounding box center [316, 319] width 633 height 638
click at [478, 235] on icon at bounding box center [482, 239] width 9 height 10
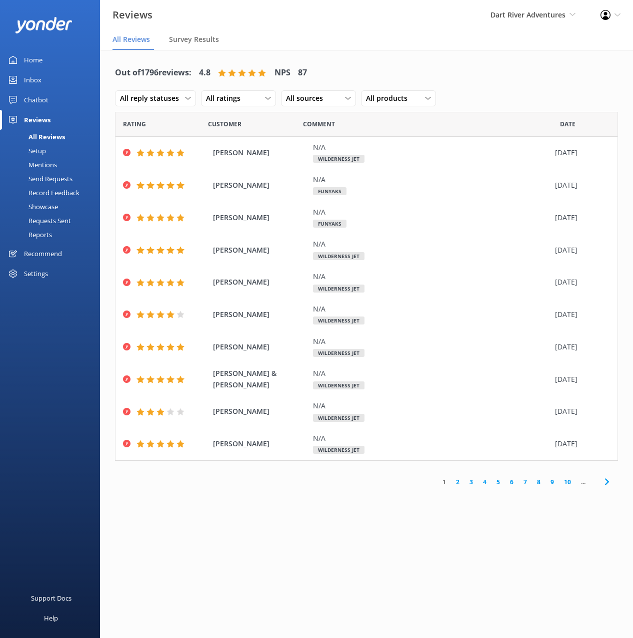
click at [57, 178] on div "Send Requests" at bounding box center [39, 179] width 66 height 14
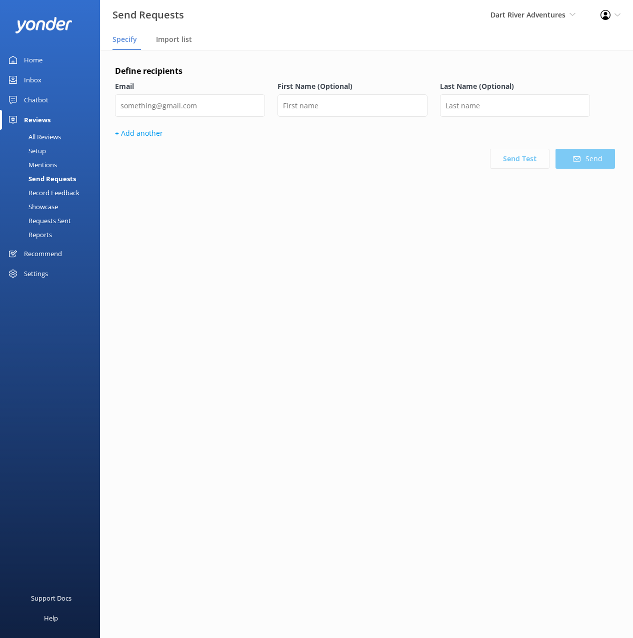
click at [49, 167] on div "Mentions" at bounding box center [31, 165] width 51 height 14
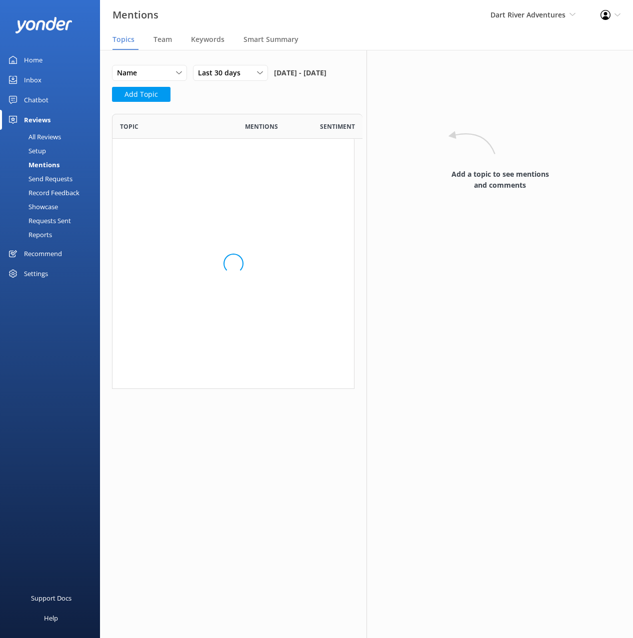
scroll to position [275, 242]
click at [222, 108] on div "Name Name Highest mentions Last 30 days Last 7 days Last 30 days Last 90 days L…" at bounding box center [233, 86] width 242 height 43
drag, startPoint x: 216, startPoint y: 114, endPoint x: 229, endPoint y: 124, distance: 16.0
click at [216, 108] on div "Name Name Highest mentions Last 30 days Last 7 days Last 30 days Last 90 days L…" at bounding box center [233, 86] width 242 height 43
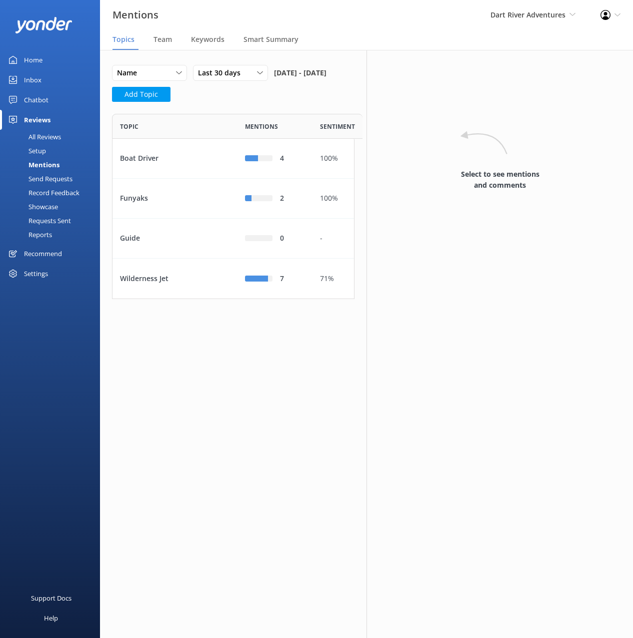
drag, startPoint x: 233, startPoint y: 124, endPoint x: 521, endPoint y: 5, distance: 312.0
click at [234, 108] on div "Name Name Highest mentions Last 30 days Last 7 days Last 30 days Last 90 days L…" at bounding box center [233, 86] width 242 height 43
click at [215, 108] on div "Name Name Highest mentions Last 30 days Last 7 days Last 30 days Last 90 days L…" at bounding box center [233, 86] width 242 height 43
click at [44, 152] on div "Setup" at bounding box center [26, 151] width 40 height 14
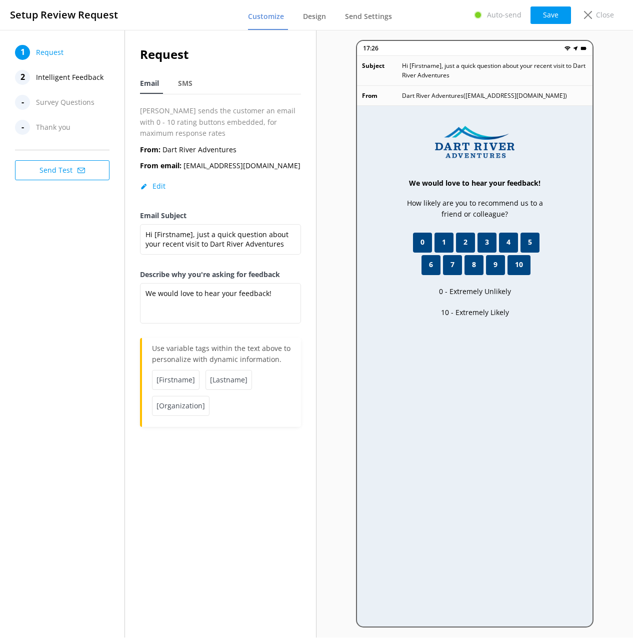
click at [254, 81] on nav "Email SMS" at bounding box center [220, 84] width 161 height 20
click at [244, 102] on div "Request Email SMS [PERSON_NAME] sends the customer an email with 0 - 10 rating …" at bounding box center [220, 236] width 161 height 382
click at [257, 89] on nav "Email SMS" at bounding box center [220, 84] width 161 height 20
click at [89, 77] on span "Intelligent Feedback" at bounding box center [69, 77] width 67 height 15
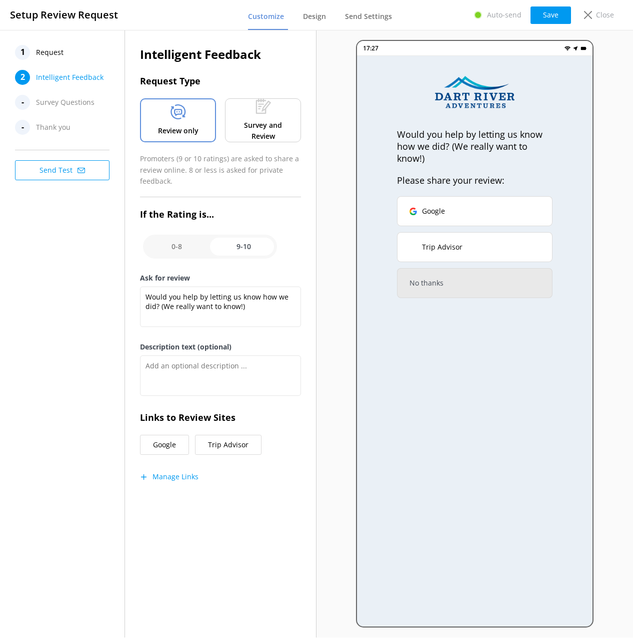
click at [71, 256] on div "1 Request 2 Intelligent Feedback - Survey Questions - Thank you Send Test" at bounding box center [62, 334] width 125 height 608
click at [64, 271] on div "1 Request 2 Intelligent Feedback - Survey Questions - Thank you Send Test" at bounding box center [62, 334] width 125 height 608
click at [191, 20] on div "Setup Review Request Customize Design Send Settings Auto-send Save Close" at bounding box center [316, 15] width 633 height 30
click at [312, 19] on span "Design" at bounding box center [314, 16] width 23 height 10
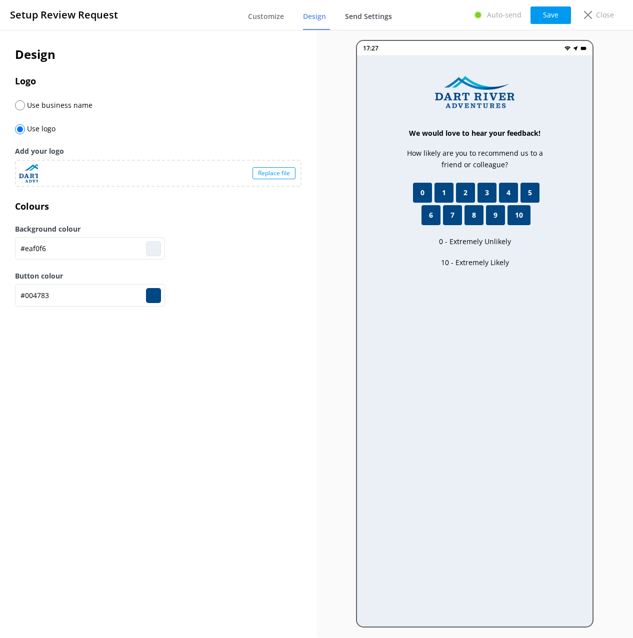
click at [366, 17] on span "Send Settings" at bounding box center [368, 16] width 47 height 10
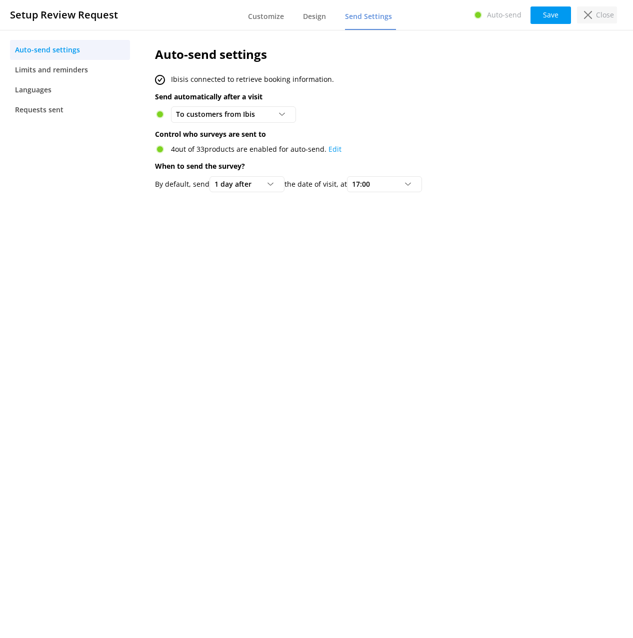
click at [611, 14] on p "Close" at bounding box center [605, 14] width 18 height 11
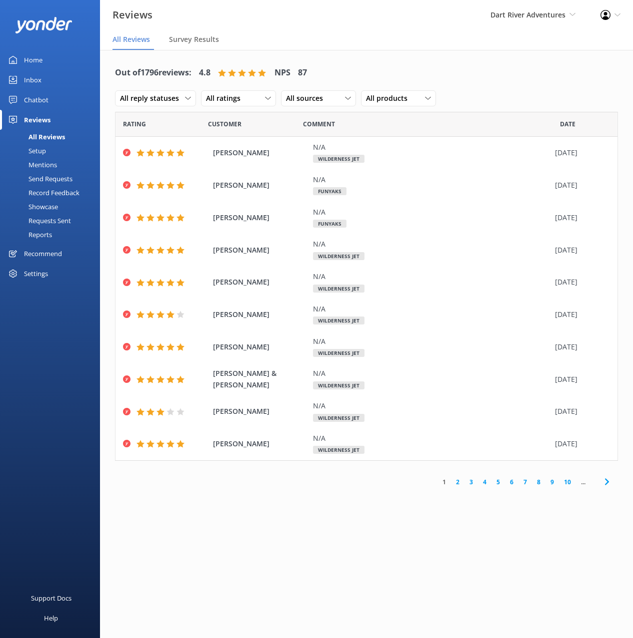
drag, startPoint x: 479, startPoint y: 89, endPoint x: 456, endPoint y: 75, distance: 26.6
click at [479, 88] on div "Out of 1796 reviews: 4.8 NPS 87 All reply statuses All reply statuses Needs a r…" at bounding box center [366, 86] width 503 height 52
drag, startPoint x: 433, startPoint y: 63, endPoint x: 420, endPoint y: 71, distance: 15.9
click at [431, 64] on div "Out of 1796 reviews: 4.8 NPS 87 All reply statuses All reply statuses Needs a r…" at bounding box center [366, 86] width 503 height 52
drag, startPoint x: 71, startPoint y: 309, endPoint x: 52, endPoint y: 287, distance: 29.4
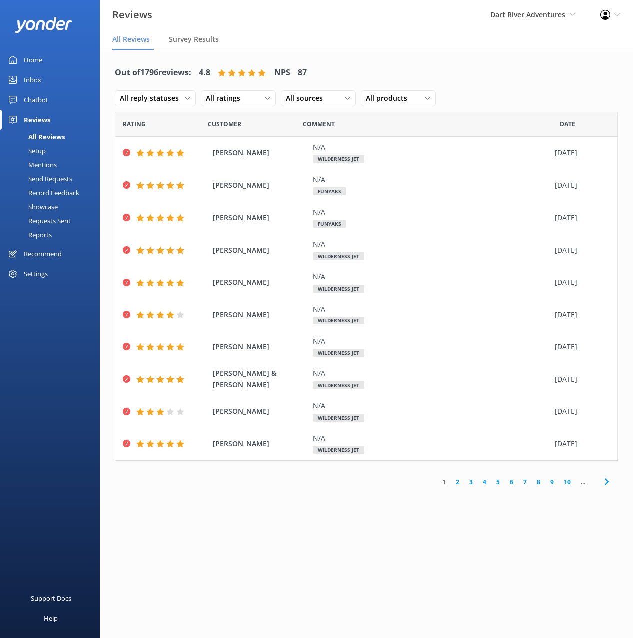
click at [70, 307] on div "Home Inbox Chatbot Content Products Chat Logs Website Widget Pop-up messages Re…" at bounding box center [50, 159] width 100 height 319
click at [37, 275] on div "Settings" at bounding box center [36, 274] width 24 height 20
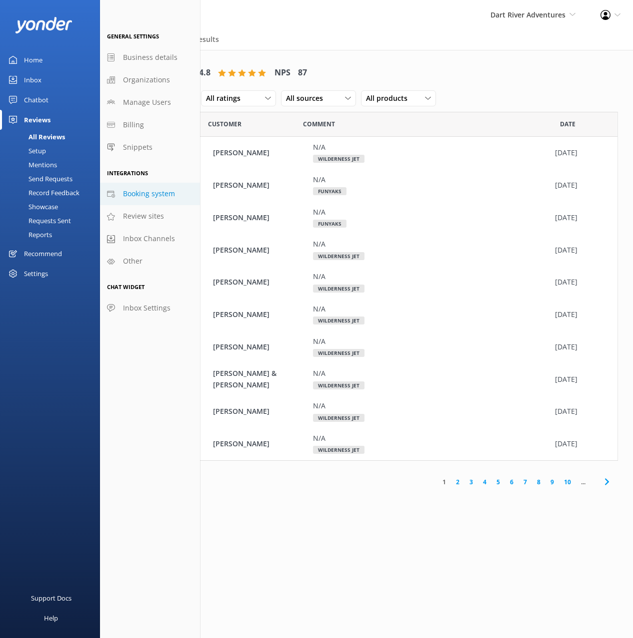
click at [144, 196] on span "Booking system" at bounding box center [149, 193] width 52 height 11
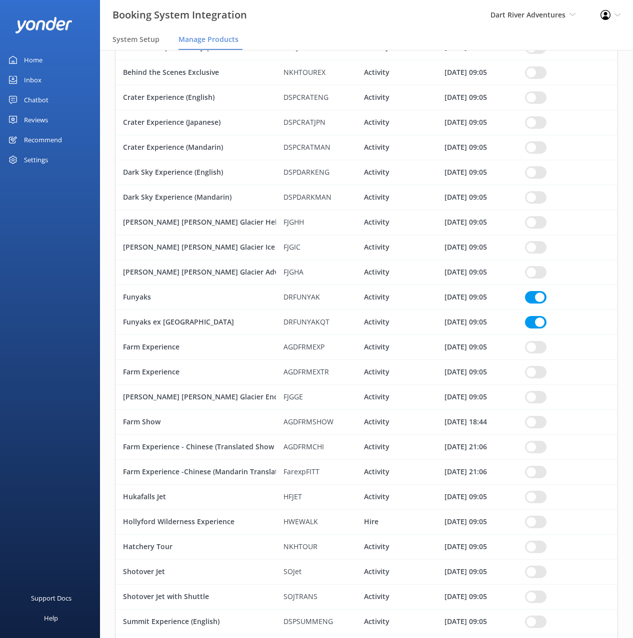
scroll to position [333, 0]
